Goal: Task Accomplishment & Management: Complete application form

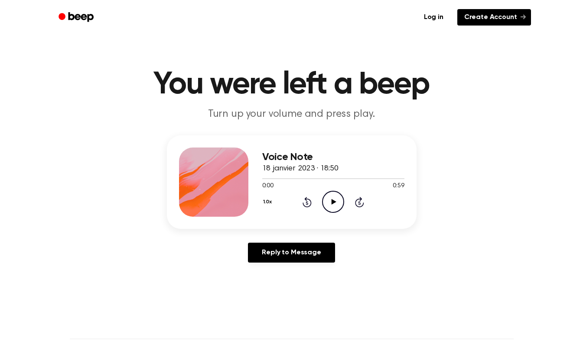
click at [496, 12] on link "Create Account" at bounding box center [494, 17] width 74 height 16
click at [334, 204] on icon "Play Audio" at bounding box center [333, 202] width 22 height 22
click at [337, 201] on icon "Play Audio" at bounding box center [333, 202] width 22 height 22
click at [333, 202] on icon at bounding box center [333, 202] width 5 height 6
